Goal: Information Seeking & Learning: Learn about a topic

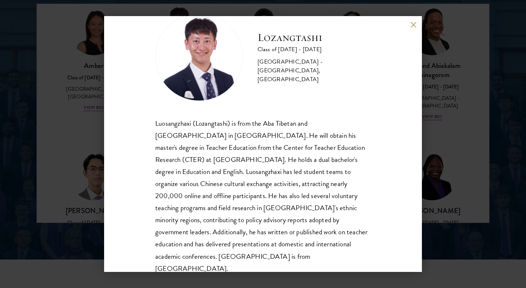
scroll to position [967, 0]
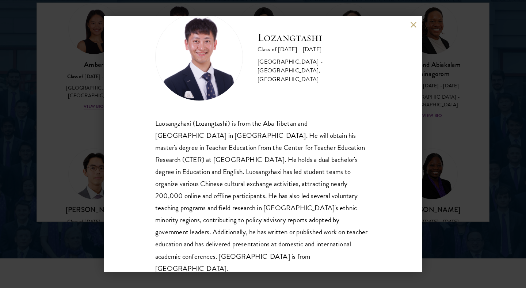
click at [464, 98] on div "Lozangtashi Class of [DATE] - [DATE] [GEOGRAPHIC_DATA] - [GEOGRAPHIC_DATA], [GE…" at bounding box center [263, 144] width 526 height 288
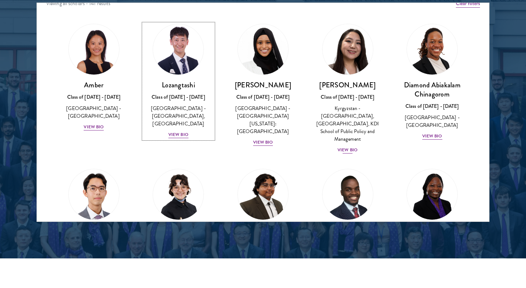
scroll to position [8, 0]
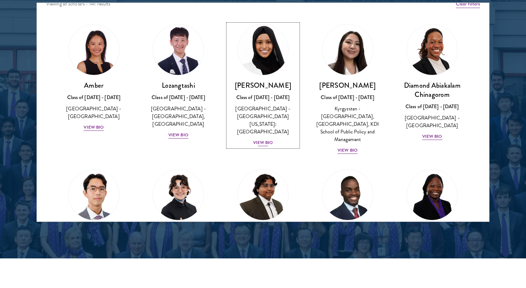
click at [267, 97] on div "Class of [DATE] - [DATE]" at bounding box center [263, 98] width 70 height 8
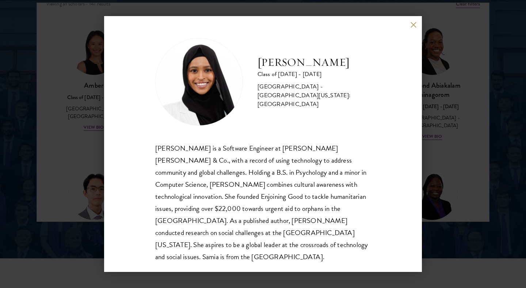
scroll to position [1, 0]
click at [433, 189] on div "[PERSON_NAME] Class of [DATE] - [DATE] [GEOGRAPHIC_DATA] - [GEOGRAPHIC_DATA][US…" at bounding box center [263, 144] width 526 height 288
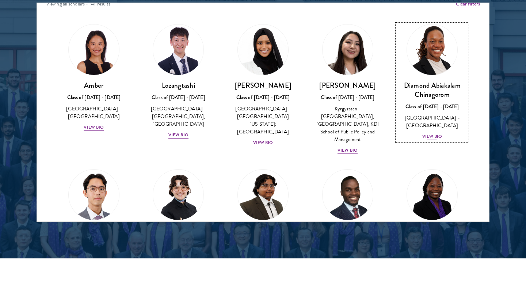
click at [434, 85] on h3 "Diamond Abiakalam Chinagorom" at bounding box center [432, 90] width 70 height 18
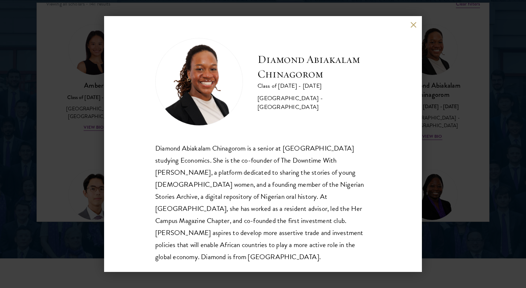
scroll to position [1, 0]
click at [365, 182] on div "Diamond Abiakalam Chinagorom is a senior at [GEOGRAPHIC_DATA] studying Economic…" at bounding box center [263, 201] width 216 height 121
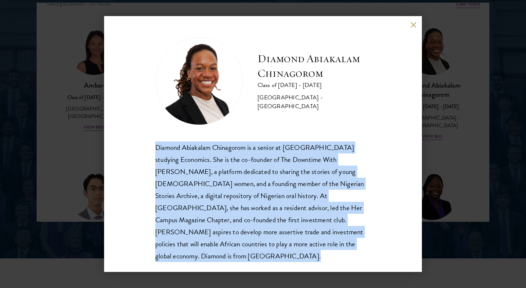
click at [340, 210] on div "Diamond Abiakalam Chinagorom is a senior at [GEOGRAPHIC_DATA] studying Economic…" at bounding box center [263, 201] width 216 height 121
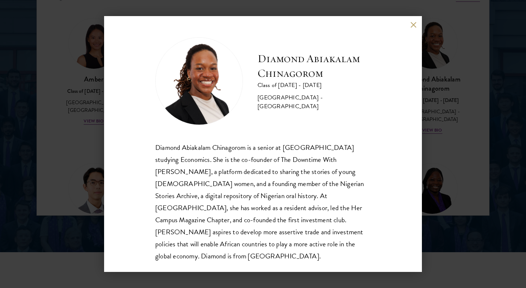
scroll to position [975, 0]
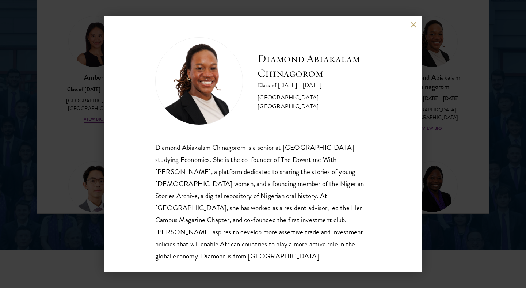
click at [431, 129] on div "Diamond Abiakalam [GEOGRAPHIC_DATA] Class of [DATE] - [DATE] [GEOGRAPHIC_DATA] …" at bounding box center [263, 144] width 526 height 288
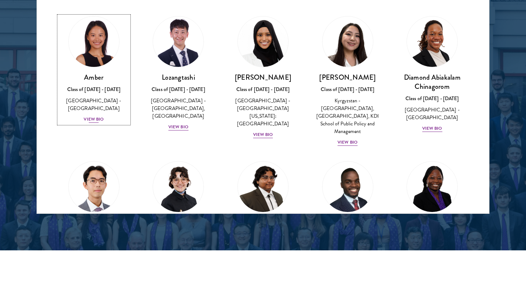
click at [96, 86] on div "Class of [DATE] - [DATE]" at bounding box center [94, 89] width 70 height 8
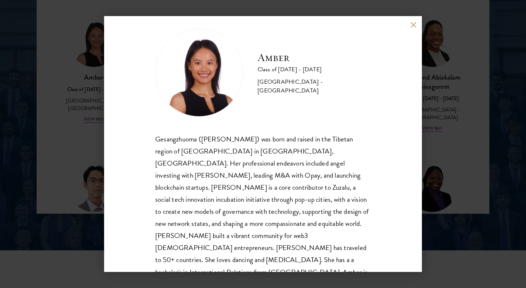
scroll to position [11, 0]
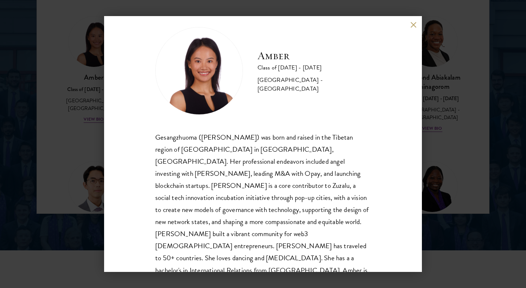
click at [461, 172] on div "Amber Class of [DATE] - [DATE] [GEOGRAPHIC_DATA] - [GEOGRAPHIC_DATA] Gesangzhuo…" at bounding box center [263, 144] width 526 height 288
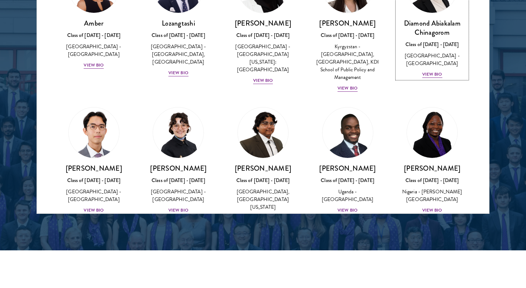
scroll to position [64, 0]
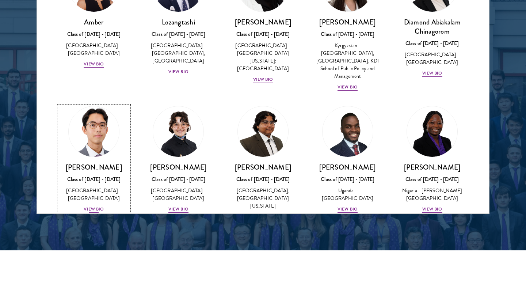
click at [94, 124] on img at bounding box center [94, 132] width 56 height 56
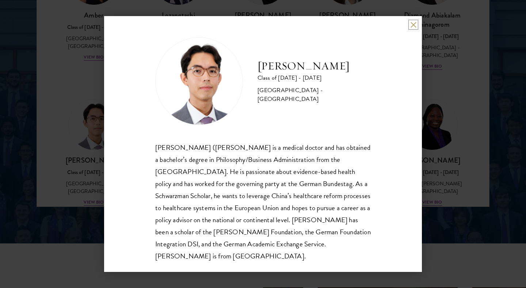
scroll to position [983, 0]
click at [243, 176] on div "[PERSON_NAME] ([PERSON_NAME] is a medical doctor and has obtained a bachelor’s …" at bounding box center [263, 201] width 216 height 121
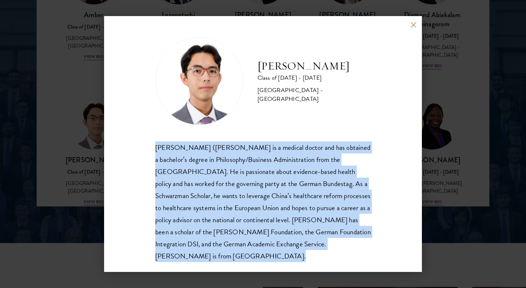
click at [274, 200] on div "[PERSON_NAME] ([PERSON_NAME] is a medical doctor and has obtained a bachelor’s …" at bounding box center [263, 201] width 216 height 121
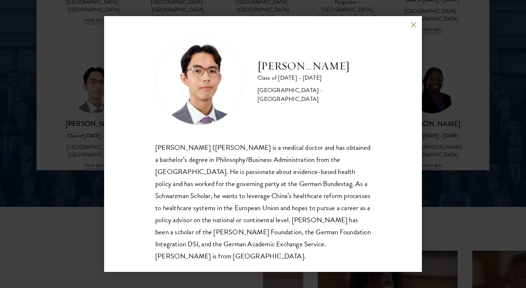
scroll to position [1019, 0]
click at [439, 140] on div "[PERSON_NAME] Class of [DATE] - [DATE] [GEOGRAPHIC_DATA] - [GEOGRAPHIC_DATA] [P…" at bounding box center [263, 144] width 526 height 288
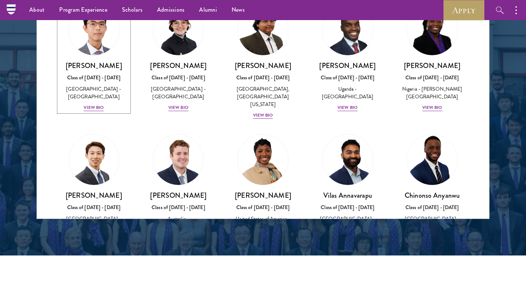
scroll to position [171, 0]
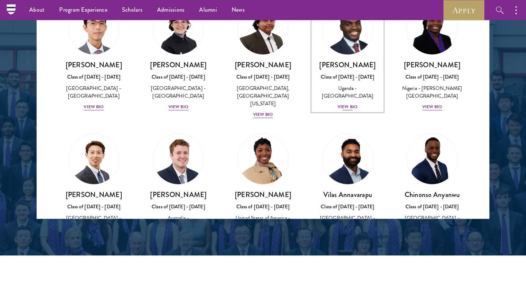
click at [366, 67] on h3 "[PERSON_NAME]" at bounding box center [348, 64] width 70 height 9
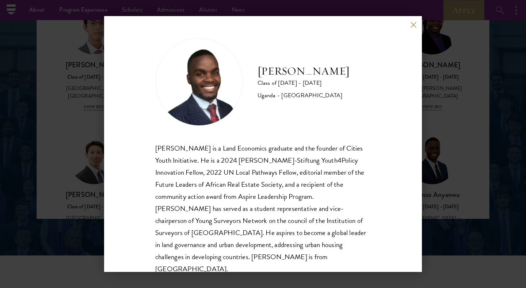
click at [434, 137] on div "[PERSON_NAME] Class of [DATE] - [DATE] [GEOGRAPHIC_DATA] - [GEOGRAPHIC_DATA] [G…" at bounding box center [263, 144] width 526 height 288
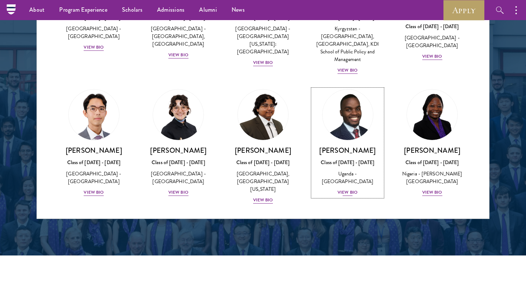
scroll to position [87, 0]
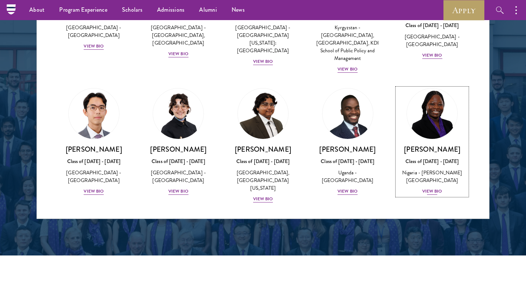
click at [414, 147] on div "[PERSON_NAME] Class of [DATE] - [DATE] [GEOGRAPHIC_DATA] - [PERSON_NAME][GEOGRA…" at bounding box center [432, 170] width 70 height 51
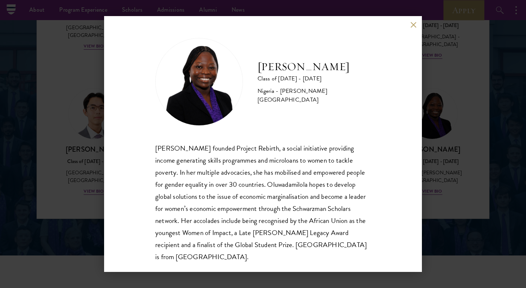
scroll to position [1, 0]
click at [439, 235] on div "[PERSON_NAME] Class of [DATE] - [DATE] [GEOGRAPHIC_DATA] - [PERSON_NAME][GEOGRA…" at bounding box center [263, 144] width 526 height 288
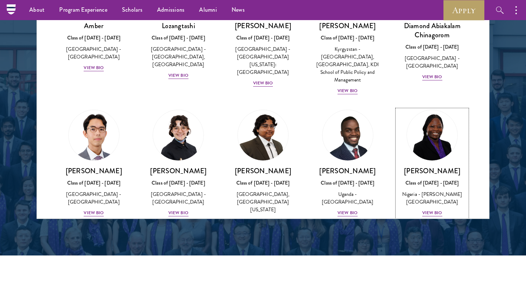
scroll to position [68, 0]
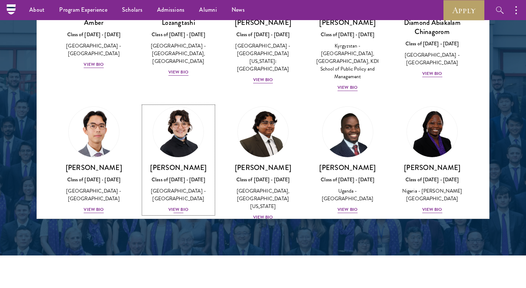
click at [168, 167] on div "[PERSON_NAME] Class of [DATE] - [DATE] [GEOGRAPHIC_DATA] - [GEOGRAPHIC_DATA] Vi…" at bounding box center [179, 188] width 70 height 51
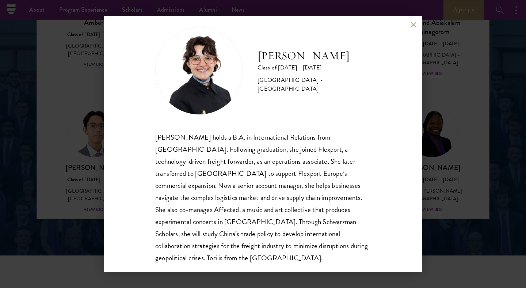
scroll to position [13, 0]
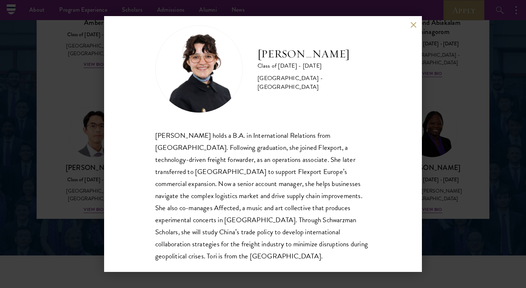
click at [89, 155] on div "[PERSON_NAME] Class of [DATE] - [DATE] [GEOGRAPHIC_DATA] - [GEOGRAPHIC_DATA] [P…" at bounding box center [263, 144] width 526 height 288
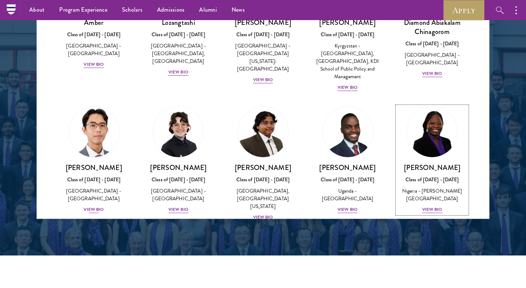
scroll to position [65, 0]
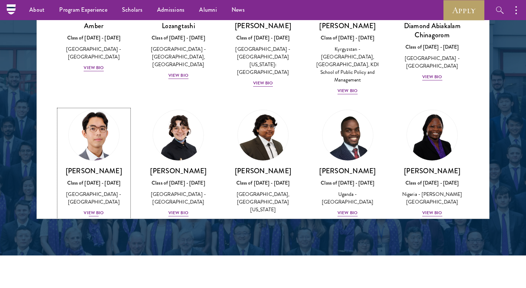
click at [101, 148] on img at bounding box center [94, 135] width 56 height 56
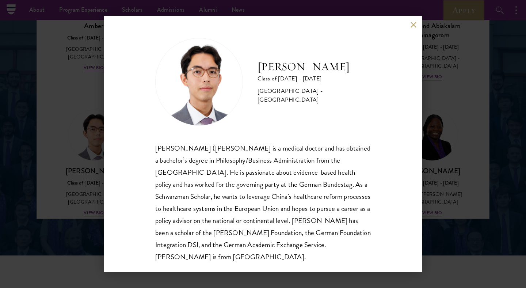
click at [67, 164] on div "[PERSON_NAME] Class of [DATE] - [DATE] [GEOGRAPHIC_DATA] - [GEOGRAPHIC_DATA] [P…" at bounding box center [263, 144] width 526 height 288
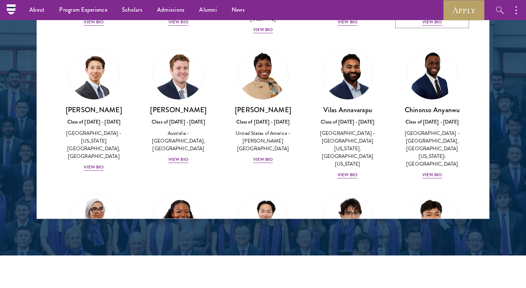
scroll to position [260, 0]
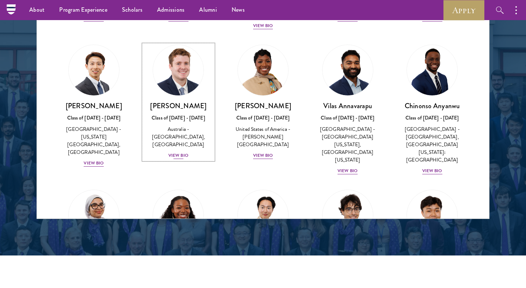
click at [169, 107] on div "[PERSON_NAME] Class of [DATE] - [DATE] [GEOGRAPHIC_DATA] - [GEOGRAPHIC_DATA], […" at bounding box center [179, 130] width 70 height 58
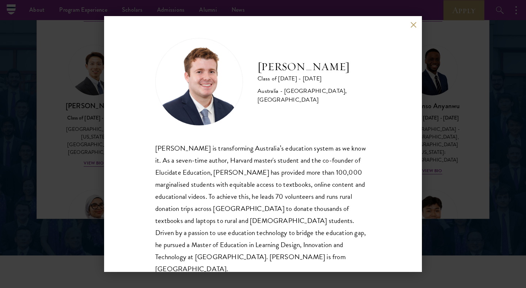
click at [101, 125] on div "[PERSON_NAME] Class of [DATE] - [DATE] [GEOGRAPHIC_DATA] - [GEOGRAPHIC_DATA], […" at bounding box center [263, 144] width 526 height 288
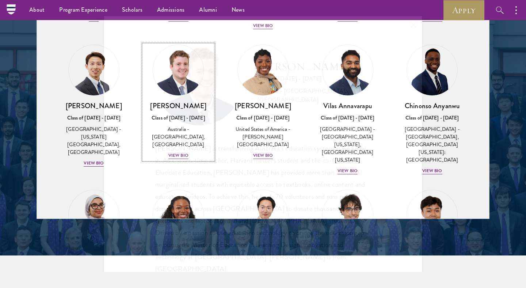
scroll to position [243, 0]
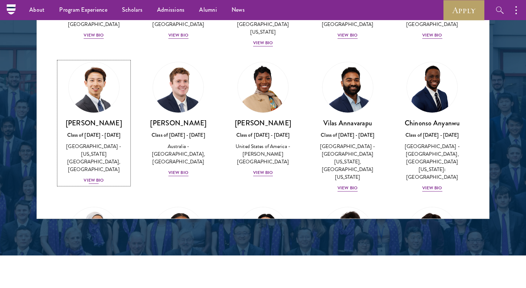
click at [93, 120] on h3 "[PERSON_NAME]" at bounding box center [94, 122] width 70 height 9
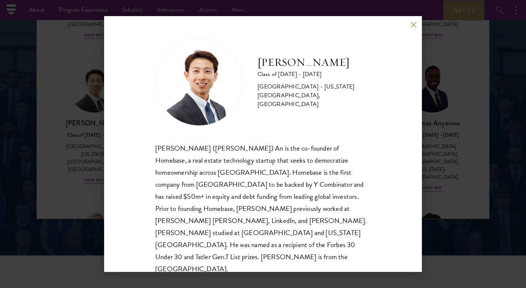
click at [93, 143] on div "[PERSON_NAME] Class of [DATE] - [DATE] [GEOGRAPHIC_DATA] - [US_STATE][GEOGRAPHI…" at bounding box center [263, 144] width 526 height 288
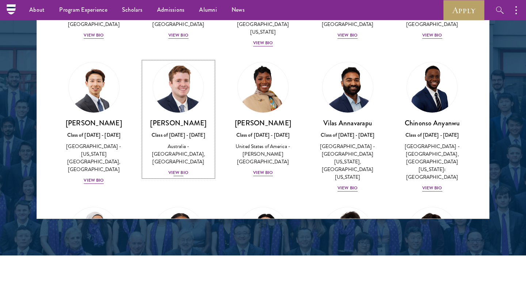
scroll to position [246, 0]
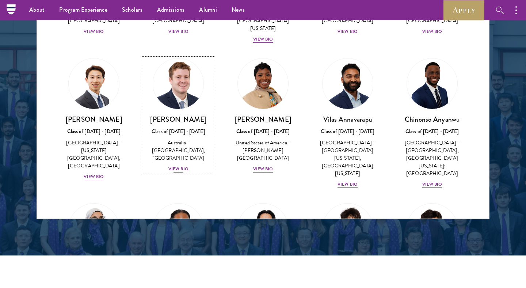
click at [159, 127] on div "Class of [DATE] - [DATE]" at bounding box center [179, 131] width 70 height 8
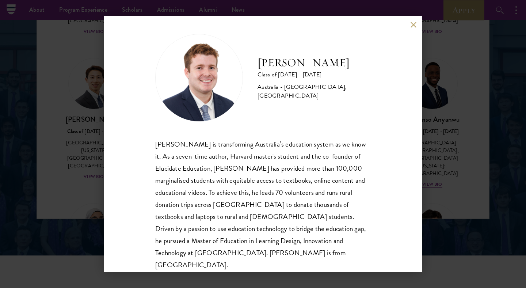
scroll to position [11, 0]
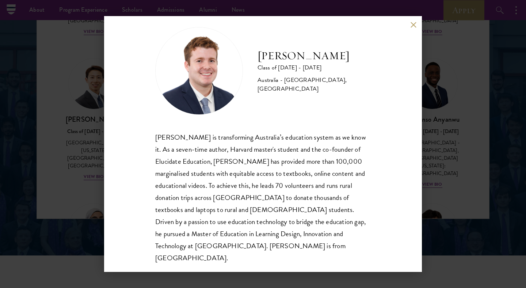
click at [72, 176] on div "[PERSON_NAME] Class of [DATE] - [DATE] [GEOGRAPHIC_DATA] - [GEOGRAPHIC_DATA], […" at bounding box center [263, 144] width 526 height 288
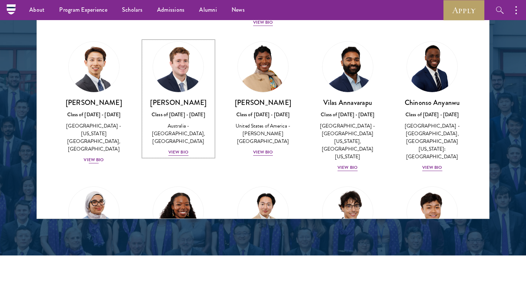
scroll to position [267, 0]
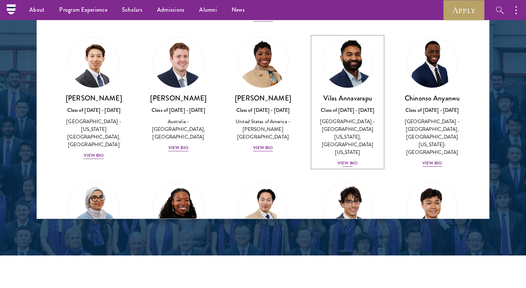
click at [364, 132] on div "[GEOGRAPHIC_DATA] - [GEOGRAPHIC_DATA][US_STATE], [GEOGRAPHIC_DATA][US_STATE]" at bounding box center [348, 137] width 70 height 38
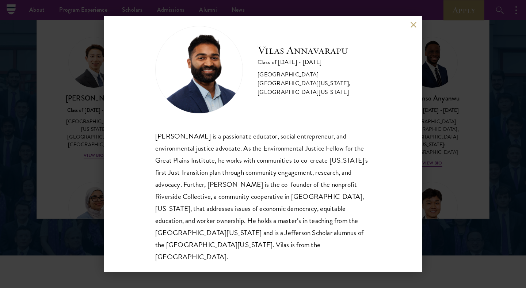
scroll to position [13, 0]
click at [481, 190] on div "[PERSON_NAME] Class of [DATE] - [DATE] [GEOGRAPHIC_DATA] - [GEOGRAPHIC_DATA][US…" at bounding box center [263, 144] width 526 height 288
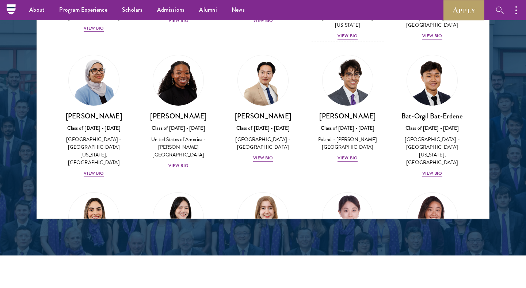
scroll to position [395, 0]
click at [422, 111] on div "[PERSON_NAME] Bat-Erdene Class of [DATE] - [DATE] [GEOGRAPHIC_DATA] - [GEOGRAPH…" at bounding box center [432, 144] width 70 height 66
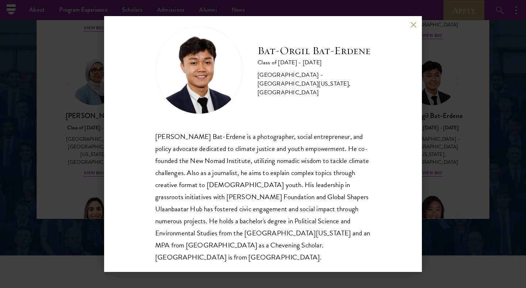
scroll to position [13, 0]
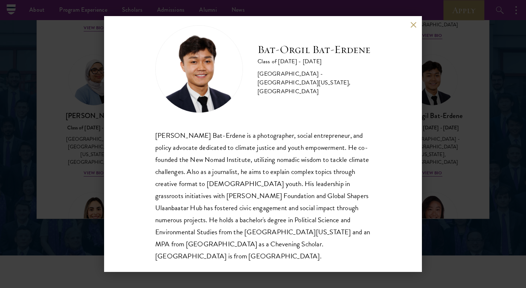
click at [444, 175] on div "[PERSON_NAME] Bat-Erdene Class of [DATE] - [DATE] [GEOGRAPHIC_DATA] - [GEOGRAPH…" at bounding box center [263, 144] width 526 height 288
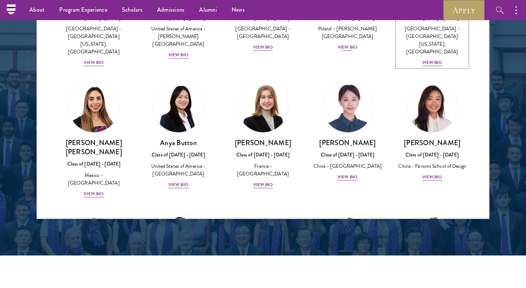
scroll to position [508, 0]
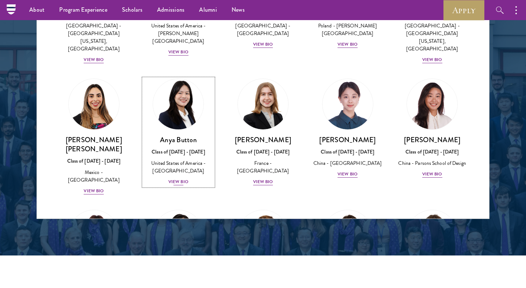
click at [182, 89] on img at bounding box center [179, 104] width 56 height 56
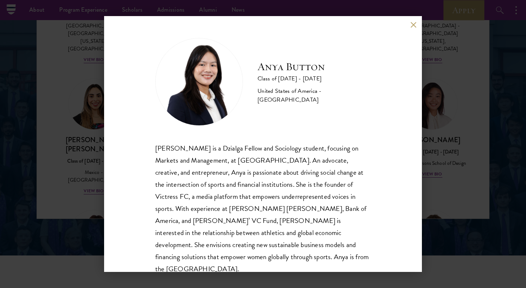
click at [50, 146] on div "Anya Button Class of [DATE] - [DATE] [GEOGRAPHIC_DATA] - [GEOGRAPHIC_DATA] [PER…" at bounding box center [263, 144] width 526 height 288
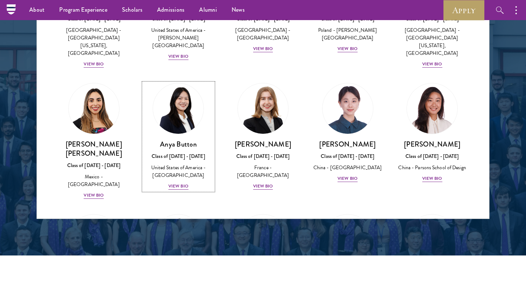
scroll to position [507, 0]
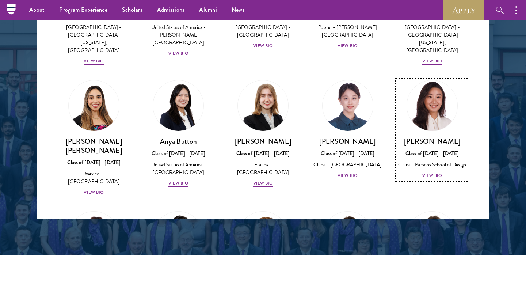
click at [426, 149] on div "Class of [DATE] - [DATE]" at bounding box center [432, 153] width 70 height 8
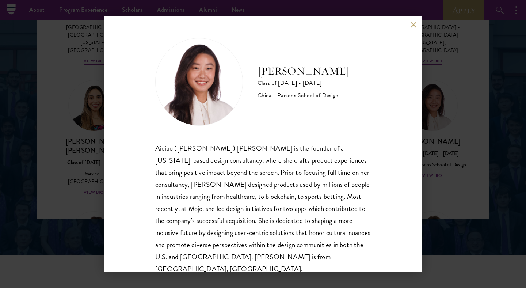
click at [438, 132] on div "[PERSON_NAME] Class of [DATE] - [DATE] China - [PERSON_NAME] School of Design […" at bounding box center [263, 144] width 526 height 288
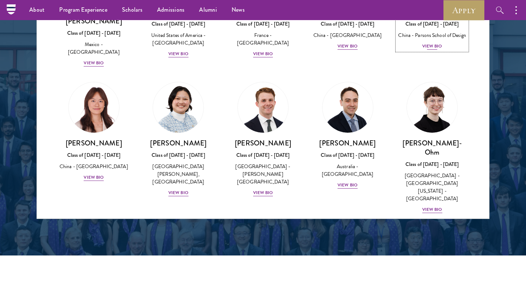
scroll to position [662, 0]
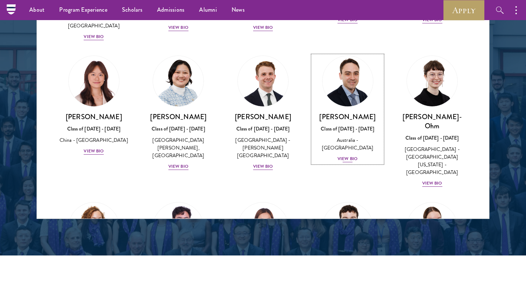
click at [322, 112] on h3 "[PERSON_NAME]" at bounding box center [348, 116] width 70 height 9
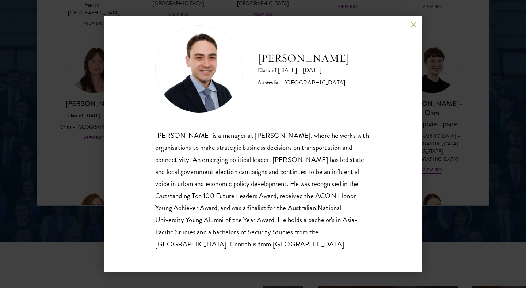
scroll to position [985, 0]
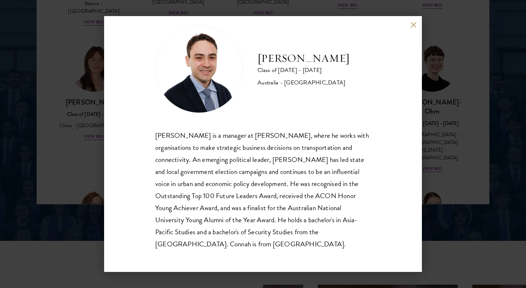
click at [234, 190] on div "[PERSON_NAME] is a manager at [PERSON_NAME], where he works with organisations …" at bounding box center [263, 189] width 216 height 121
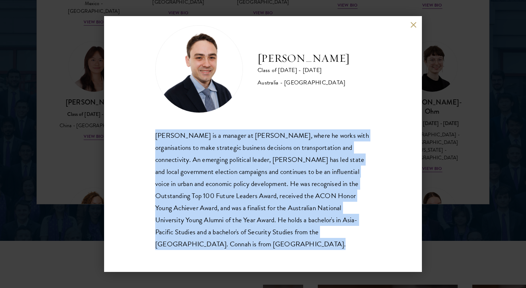
copy body "[PERSON_NAME] is a manager at [PERSON_NAME], where he works with organisations …"
click at [487, 145] on div "[PERSON_NAME] Class of [DATE] - [DATE] [GEOGRAPHIC_DATA] - [GEOGRAPHIC_DATA] [P…" at bounding box center [263, 144] width 526 height 288
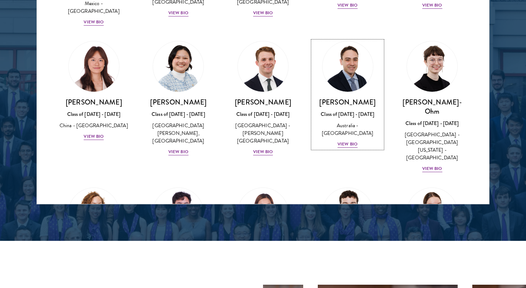
scroll to position [568, 0]
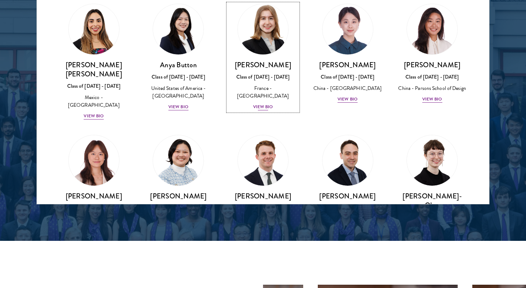
click at [252, 73] on div "Class of [DATE] - [DATE]" at bounding box center [263, 77] width 70 height 8
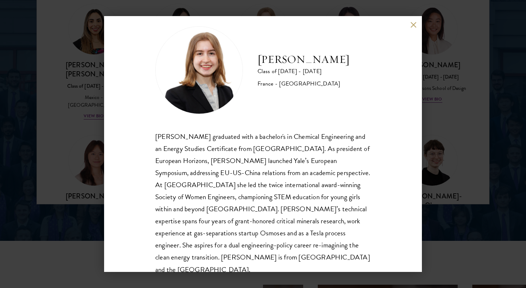
scroll to position [13, 0]
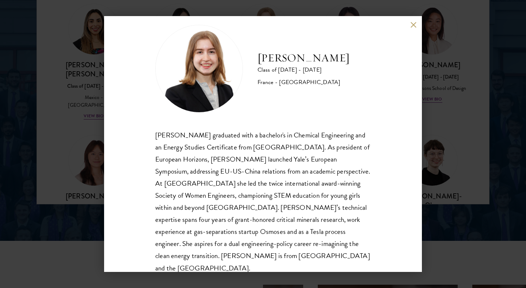
click at [436, 133] on div "[PERSON_NAME] Class of [DATE] - [DATE] [GEOGRAPHIC_DATA] - [GEOGRAPHIC_DATA] [P…" at bounding box center [263, 144] width 526 height 288
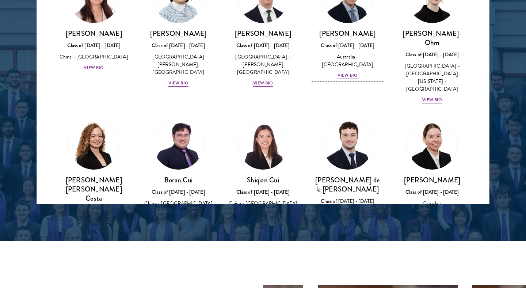
scroll to position [731, 0]
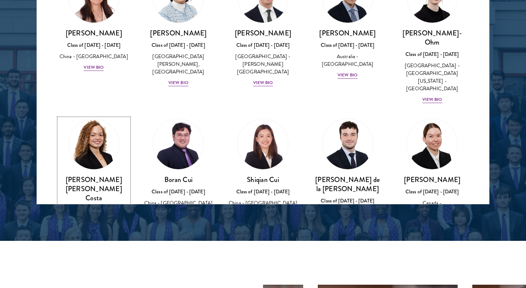
click at [97, 175] on h3 "[PERSON_NAME] [PERSON_NAME] Costa" at bounding box center [94, 188] width 70 height 27
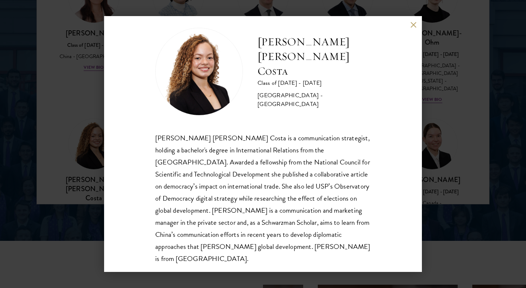
scroll to position [13, 0]
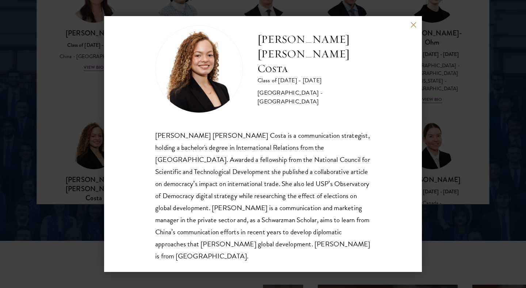
click at [75, 160] on div "[PERSON_NAME] [PERSON_NAME] Costa Class of [DATE] - [DATE] [GEOGRAPHIC_DATA] - …" at bounding box center [263, 144] width 526 height 288
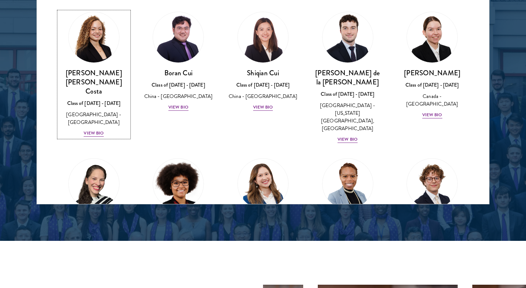
scroll to position [885, 0]
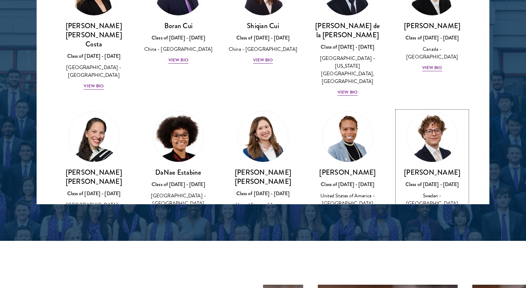
click at [415, 168] on div "[PERSON_NAME] Class of [DATE] - [DATE] [GEOGRAPHIC_DATA] - [GEOGRAPHIC_DATA] Vi…" at bounding box center [432, 193] width 70 height 51
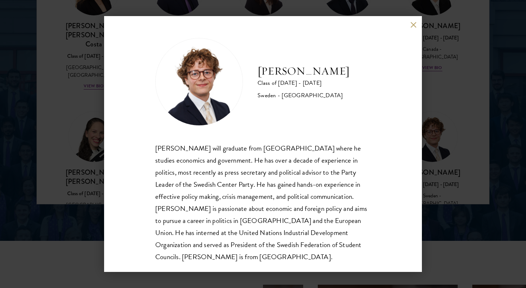
scroll to position [1, 0]
click at [482, 154] on div "[PERSON_NAME] Class of [DATE] - [DATE] [GEOGRAPHIC_DATA] - [GEOGRAPHIC_DATA] [P…" at bounding box center [263, 144] width 526 height 288
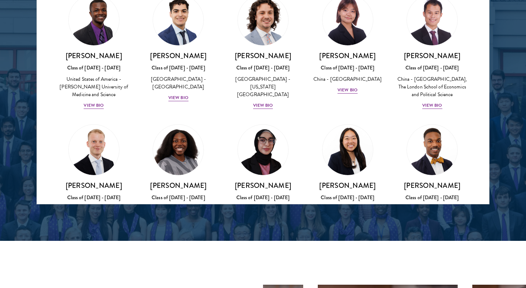
scroll to position [1302, 0]
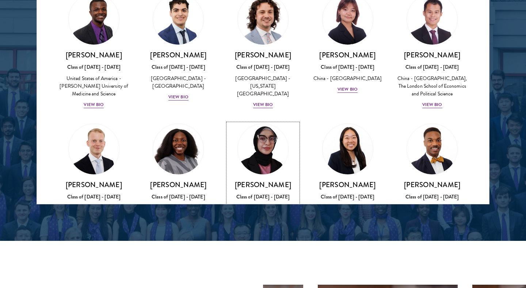
click at [266, 193] on div "Class of [DATE] - [DATE]" at bounding box center [263, 197] width 70 height 8
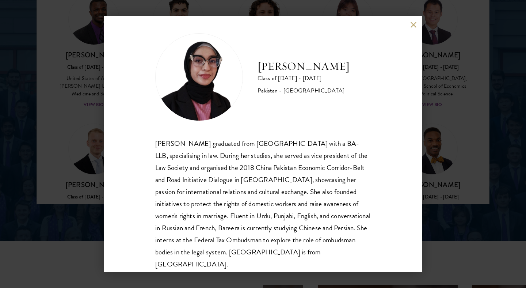
scroll to position [7, 0]
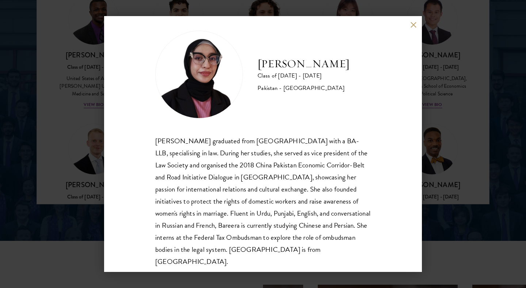
click at [495, 223] on div "Bree Javed Class of [DATE] - [DATE] [GEOGRAPHIC_DATA] - [GEOGRAPHIC_DATA] [PERS…" at bounding box center [263, 144] width 526 height 288
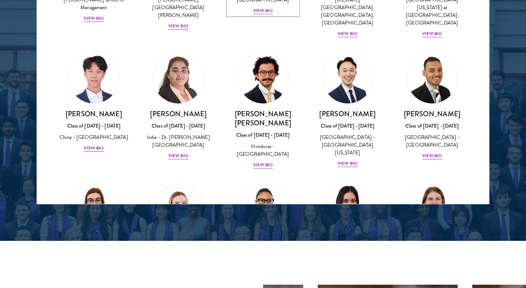
scroll to position [1518, 0]
click at [175, 181] on img at bounding box center [179, 209] width 56 height 56
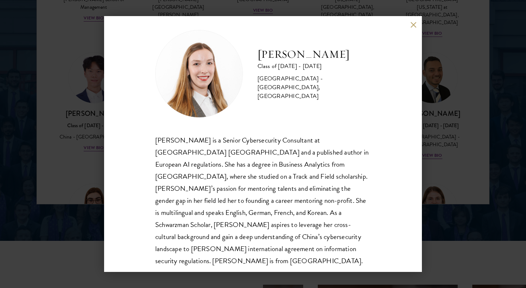
scroll to position [13, 0]
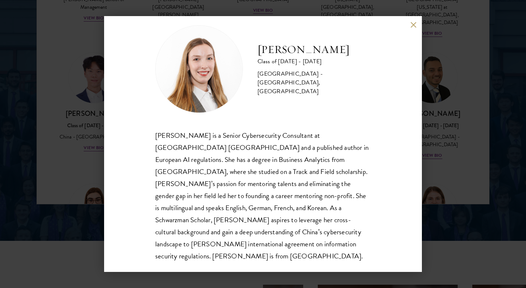
click at [413, 25] on button at bounding box center [413, 25] width 6 height 6
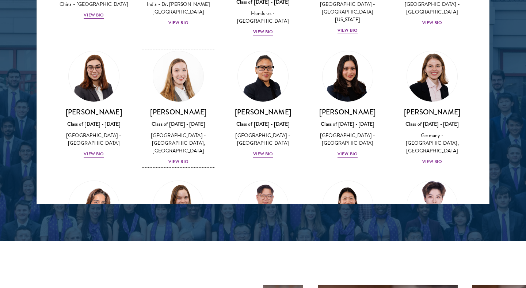
scroll to position [1651, 0]
click at [83, 237] on div "[PERSON_NAME] Class of [DATE] - [DATE] [GEOGRAPHIC_DATA] - National Defence Uni…" at bounding box center [94, 262] width 70 height 51
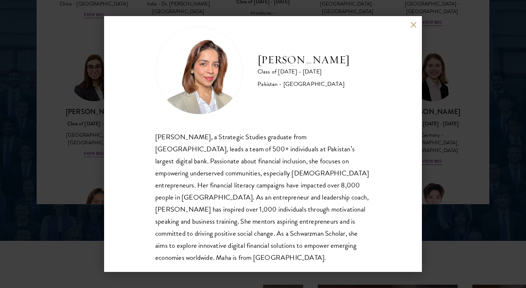
scroll to position [13, 0]
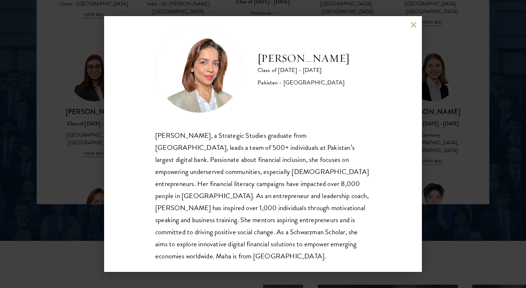
click at [412, 24] on button at bounding box center [413, 25] width 6 height 6
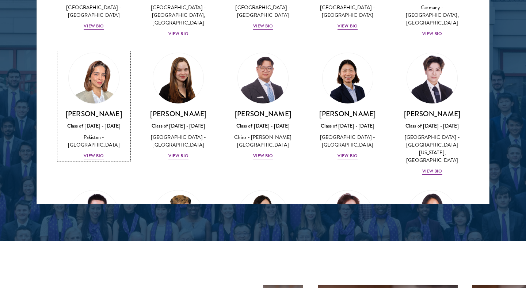
scroll to position [1780, 0]
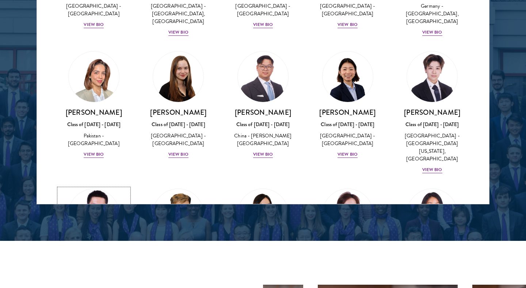
click at [119, 269] on div "[GEOGRAPHIC_DATA] - [US_STATE][GEOGRAPHIC_DATA]" at bounding box center [94, 280] width 70 height 23
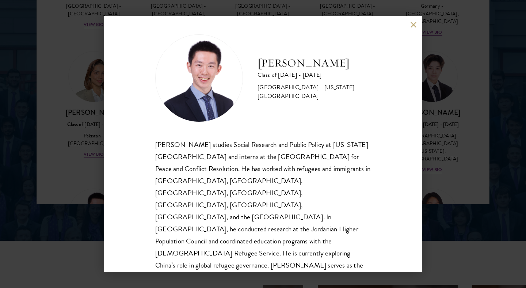
scroll to position [6, 0]
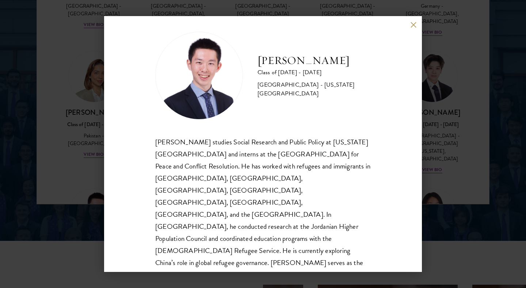
click at [414, 20] on div "[PERSON_NAME] Class of [DATE] - [DATE] [GEOGRAPHIC_DATA] - [US_STATE][GEOGRAPHI…" at bounding box center [263, 144] width 318 height 256
click at [413, 23] on button at bounding box center [413, 25] width 6 height 6
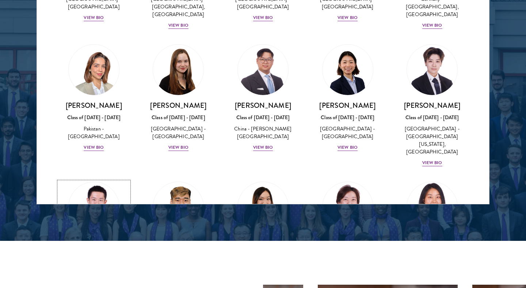
scroll to position [1791, 0]
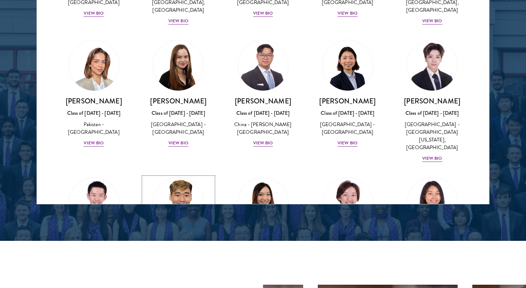
click at [188, 234] on h3 "[PERSON_NAME]" at bounding box center [179, 238] width 70 height 9
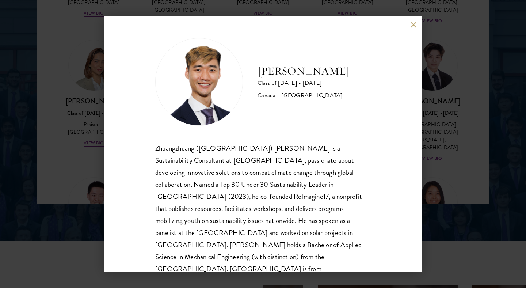
scroll to position [1, 0]
click at [412, 22] on button at bounding box center [413, 25] width 6 height 6
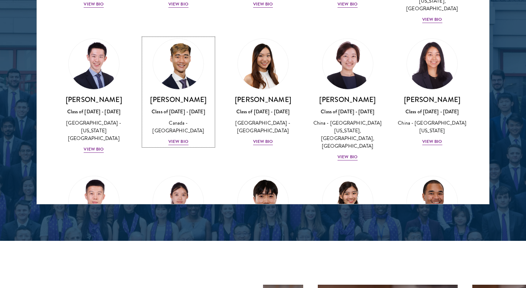
scroll to position [1931, 0]
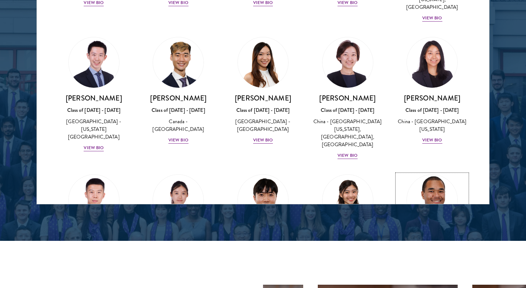
click at [425, 172] on img at bounding box center [432, 200] width 56 height 56
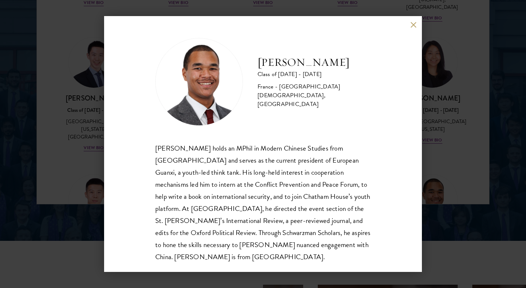
click at [413, 27] on button at bounding box center [413, 25] width 6 height 6
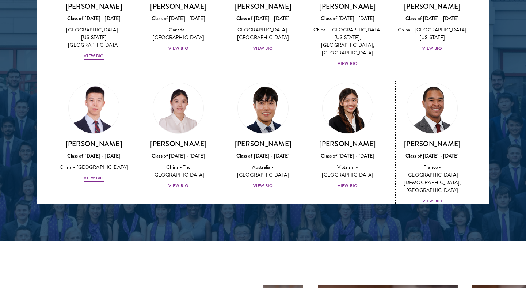
scroll to position [2041, 0]
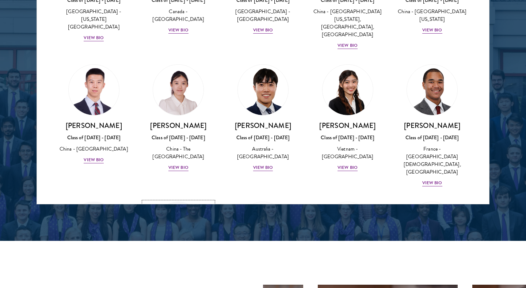
click at [165, 202] on link "[PERSON_NAME] Class of [DATE] - [DATE] [GEOGRAPHIC_DATA] - [PERSON_NAME][GEOGRA…" at bounding box center [179, 255] width 70 height 107
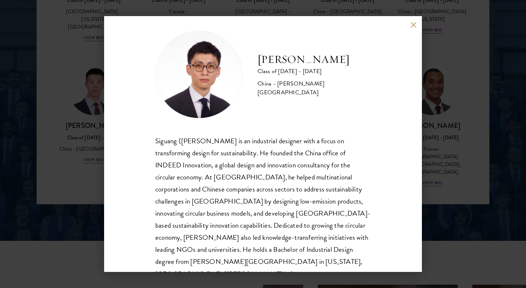
scroll to position [8, 0]
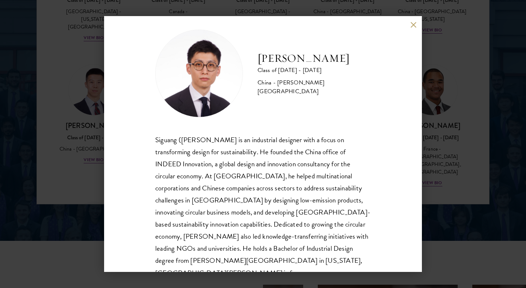
click at [411, 22] on button at bounding box center [413, 25] width 6 height 6
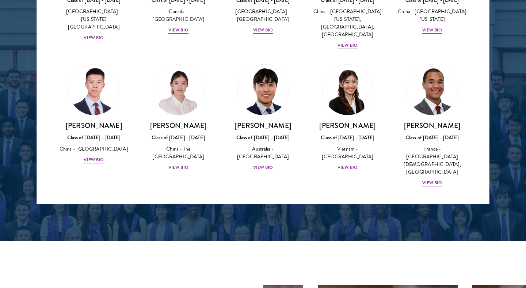
scroll to position [2220, 0]
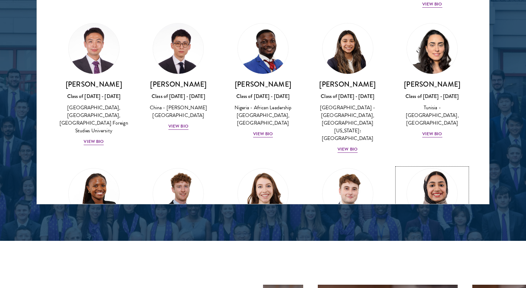
click at [421, 249] on div "Pakistan - [GEOGRAPHIC_DATA]" at bounding box center [432, 256] width 70 height 15
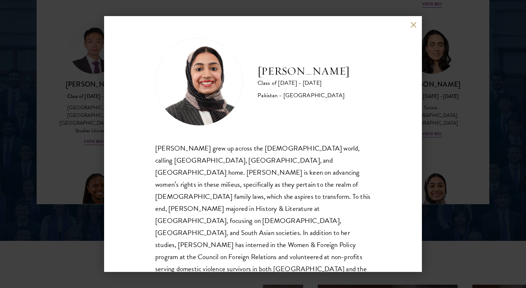
click at [412, 22] on button at bounding box center [413, 25] width 6 height 6
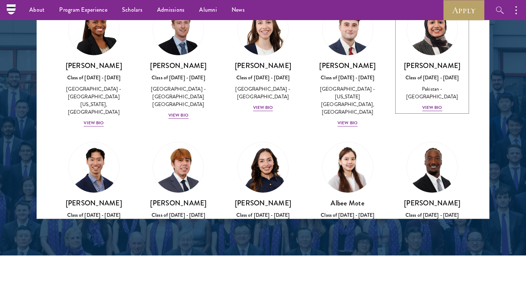
scroll to position [2402, 0]
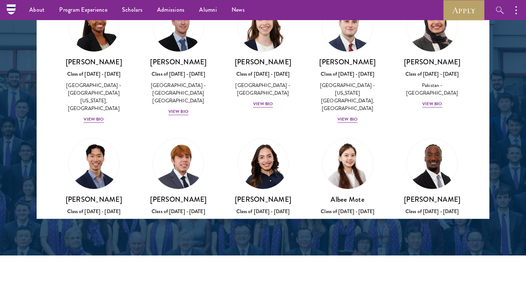
click at [254, 266] on img at bounding box center [263, 294] width 56 height 56
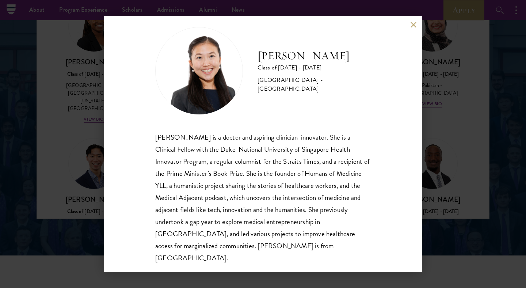
scroll to position [12, 0]
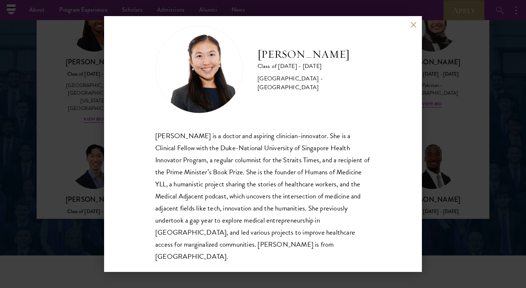
click at [412, 24] on button at bounding box center [413, 25] width 6 height 6
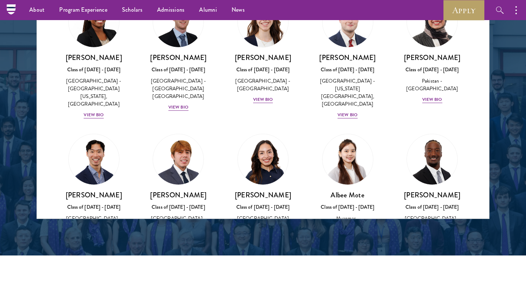
scroll to position [2410, 0]
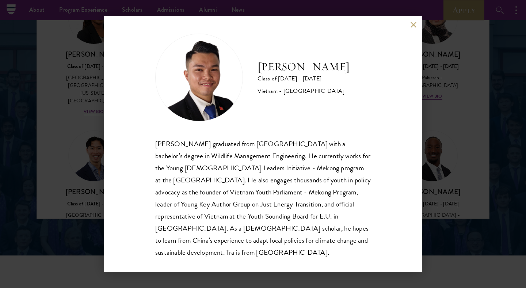
scroll to position [6, 0]
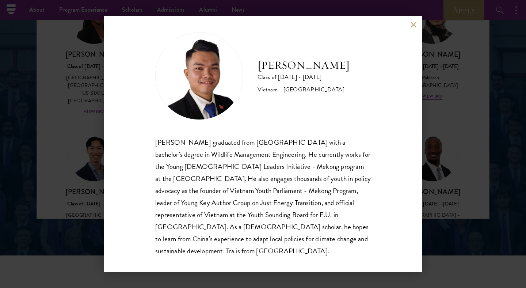
click at [471, 135] on div "[PERSON_NAME] Class of [DATE] - [DATE] [GEOGRAPHIC_DATA] - [GEOGRAPHIC_DATA] [P…" at bounding box center [263, 144] width 526 height 288
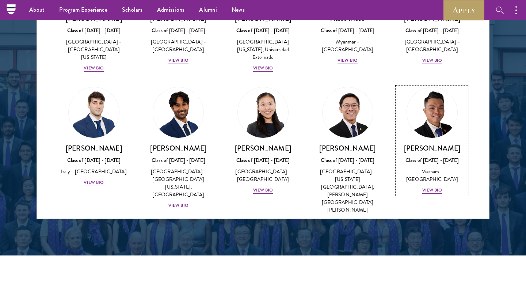
scroll to position [2586, 0]
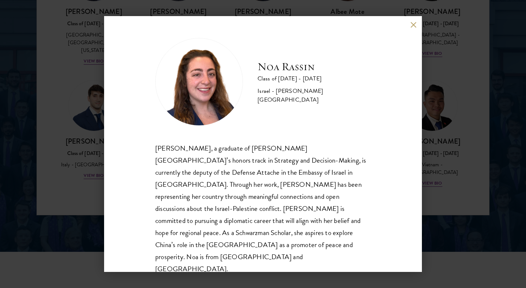
scroll to position [976, 0]
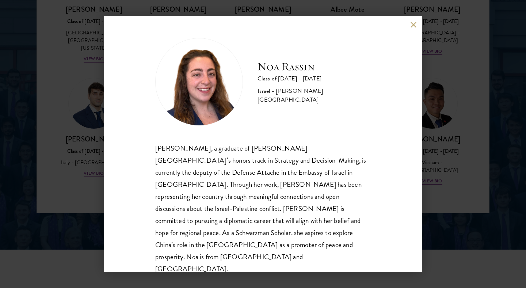
click at [492, 142] on div "[PERSON_NAME] Class of [DATE] - [DATE] Israel - [PERSON_NAME][GEOGRAPHIC_DATA] …" at bounding box center [263, 144] width 526 height 288
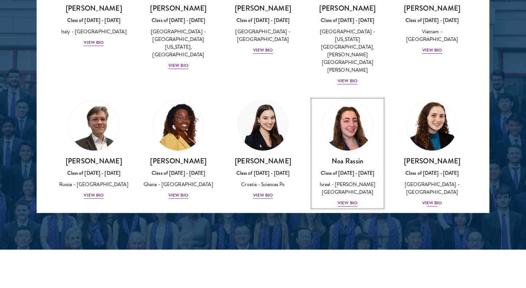
scroll to position [2719, 0]
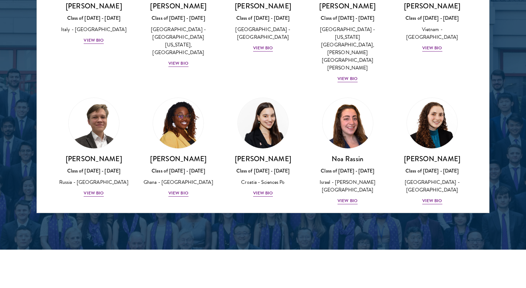
click at [244, 217] on img at bounding box center [263, 245] width 56 height 56
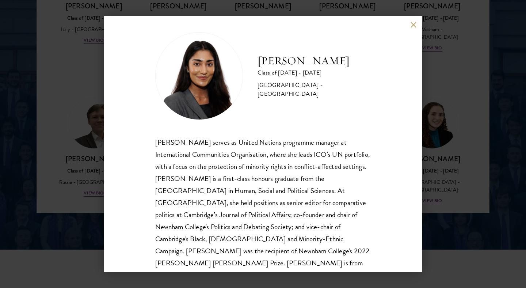
scroll to position [7, 0]
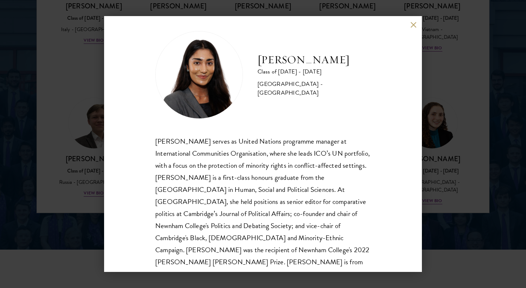
click at [473, 198] on div "[PERSON_NAME] Class of [DATE] - [DATE] [GEOGRAPHIC_DATA] - [GEOGRAPHIC_DATA] [P…" at bounding box center [263, 144] width 526 height 288
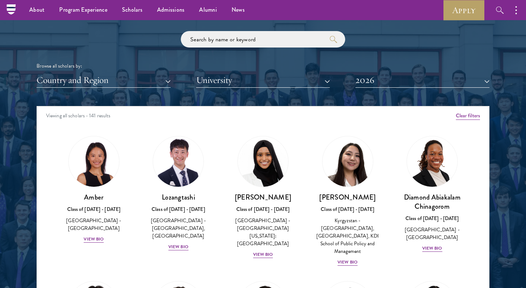
scroll to position [861, 0]
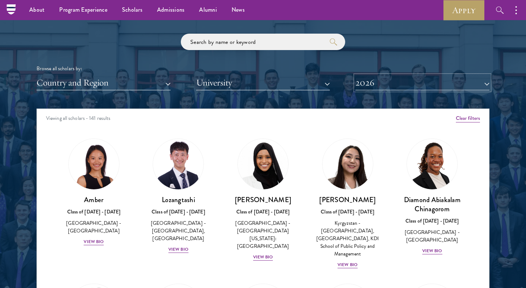
click at [455, 85] on button "2026" at bounding box center [422, 82] width 134 height 15
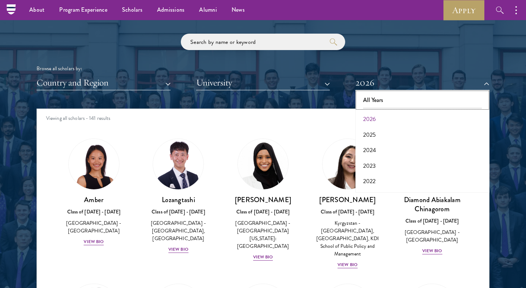
click at [424, 97] on button "All Years" at bounding box center [423, 99] width 130 height 15
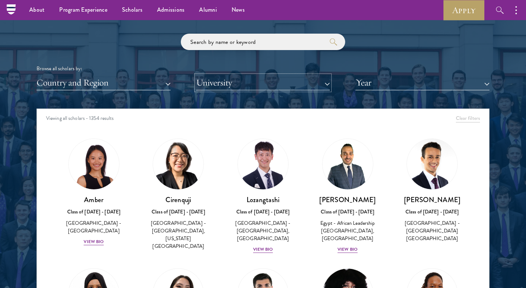
click at [235, 75] on button "University" at bounding box center [263, 82] width 134 height 15
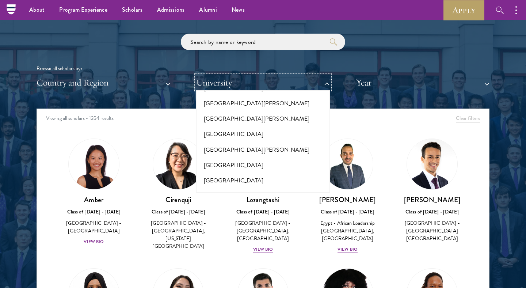
scroll to position [5161, 0]
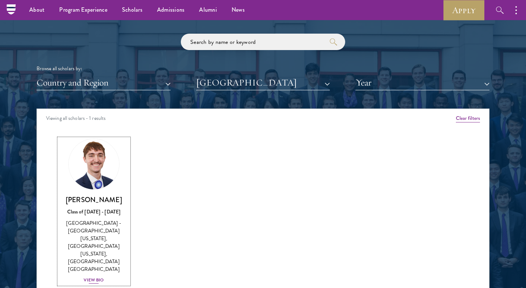
click at [84, 163] on img at bounding box center [94, 164] width 56 height 56
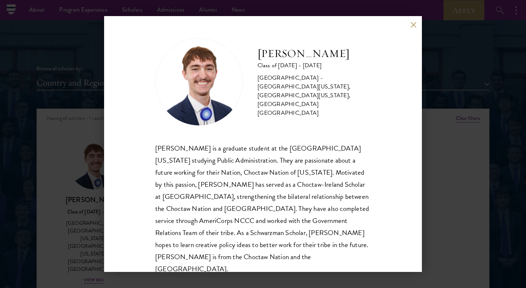
click at [478, 174] on div "[PERSON_NAME] Class of [DATE] - [DATE] [GEOGRAPHIC_DATA] - [GEOGRAPHIC_DATA][US…" at bounding box center [263, 144] width 526 height 288
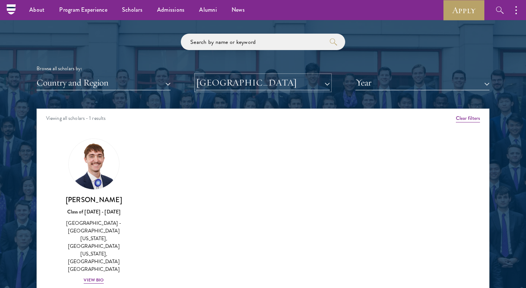
click at [284, 84] on button "[GEOGRAPHIC_DATA]" at bounding box center [263, 82] width 134 height 15
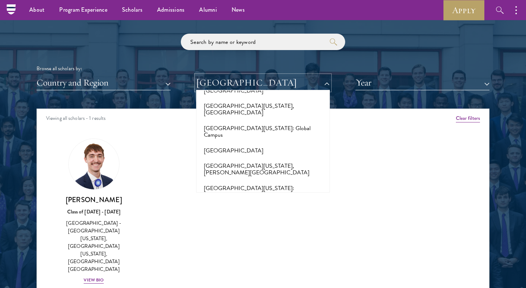
scroll to position [6266, 0]
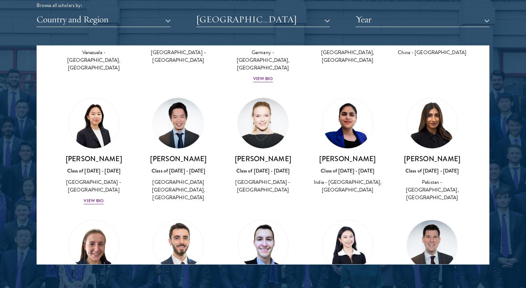
scroll to position [373, 0]
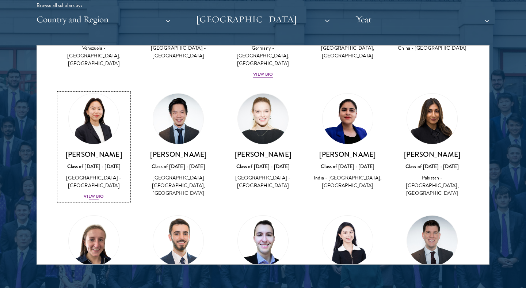
click at [87, 169] on div "[PERSON_NAME] Class of [DATE] - [DATE] [GEOGRAPHIC_DATA] - [GEOGRAPHIC_DATA] Vi…" at bounding box center [94, 175] width 70 height 51
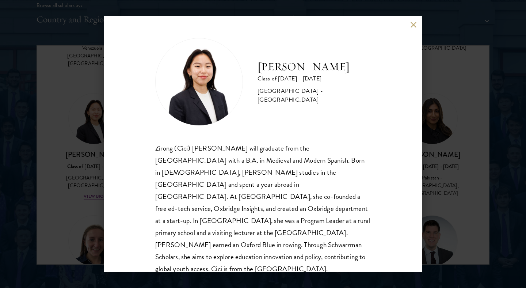
click at [42, 136] on div "Zirong Hong Class of [DATE] - [DATE] [GEOGRAPHIC_DATA] - [GEOGRAPHIC_DATA] [PER…" at bounding box center [263, 144] width 526 height 288
